Goal: Navigation & Orientation: Go to known website

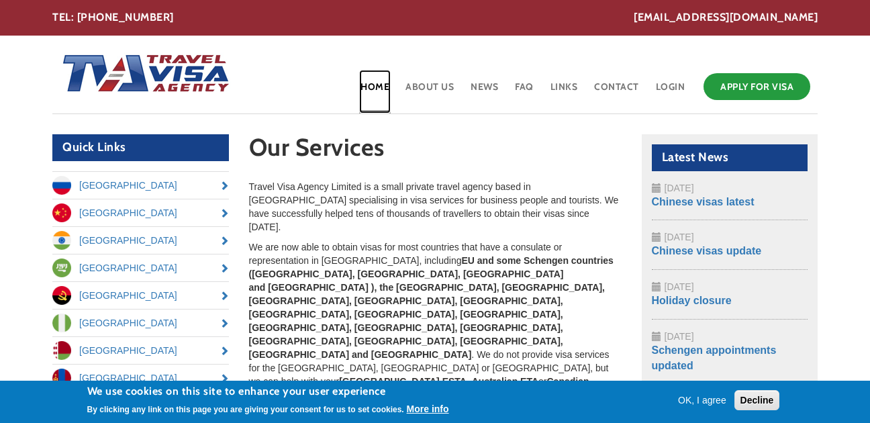
click at [375, 94] on link "Home" at bounding box center [375, 92] width 32 height 44
click at [375, 90] on link "Home" at bounding box center [375, 92] width 32 height 44
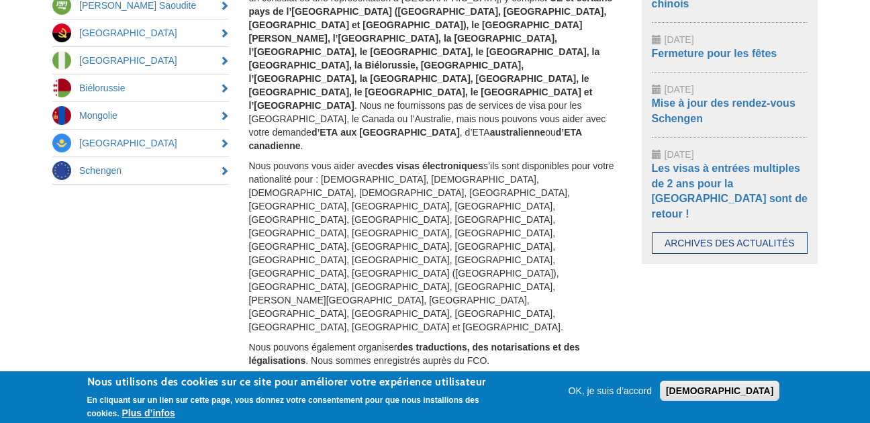
scroll to position [525, 0]
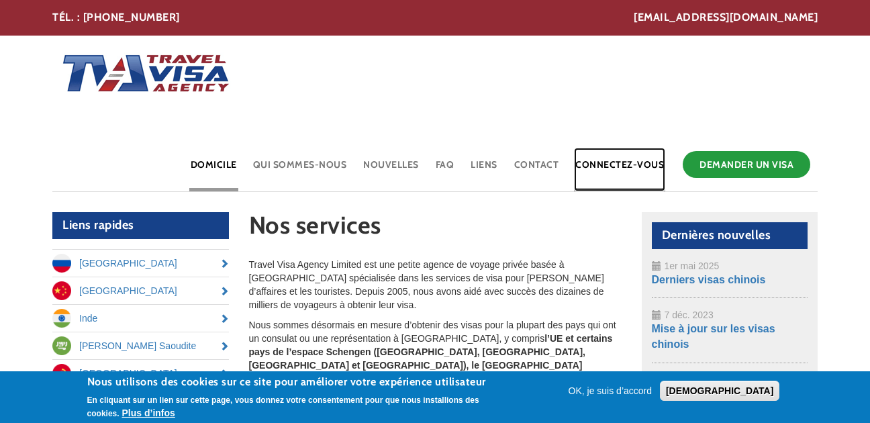
click at [631, 183] on link "Connectez-vous" at bounding box center [619, 170] width 91 height 44
